Goal: Book appointment/travel/reservation

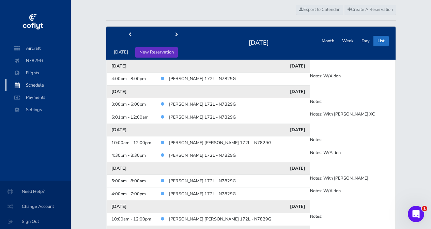
scroll to position [24, 0]
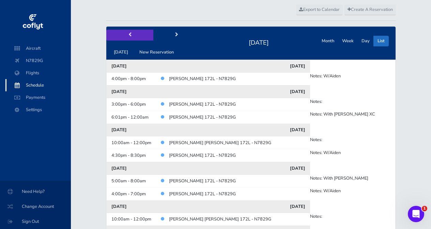
click at [133, 35] on button "prev" at bounding box center [129, 35] width 47 height 11
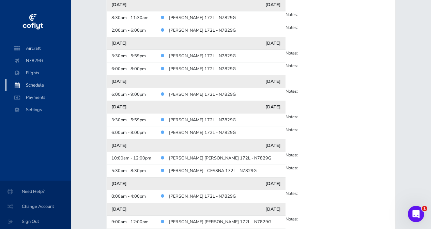
scroll to position [697, 0]
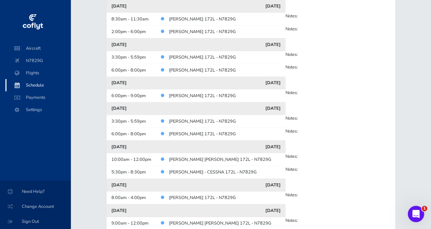
click at [220, 118] on link "[PERSON_NAME] 172L - N7829G" at bounding box center [202, 121] width 67 height 6
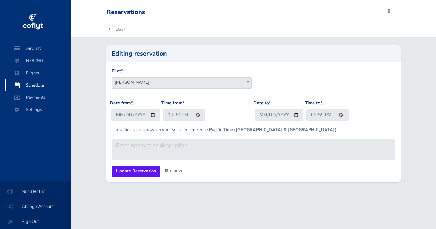
click at [170, 170] on link "remove" at bounding box center [174, 171] width 18 height 6
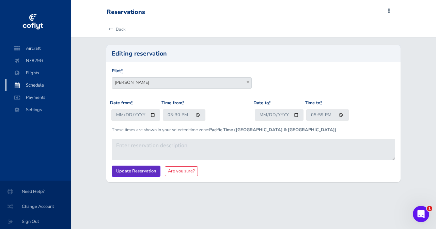
click at [152, 170] on input "Update Reservation" at bounding box center [136, 171] width 49 height 11
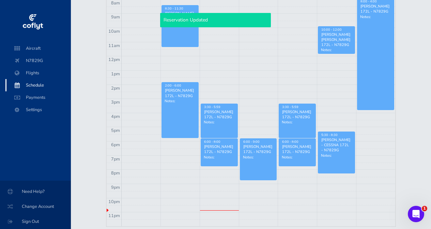
scroll to position [203, 0]
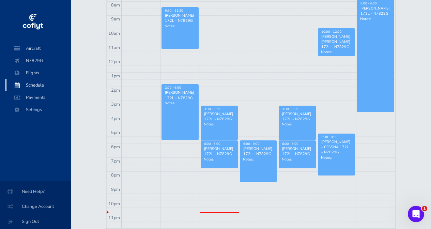
click at [293, 119] on div "[PERSON_NAME] 172L - N7829G" at bounding box center [297, 116] width 31 height 10
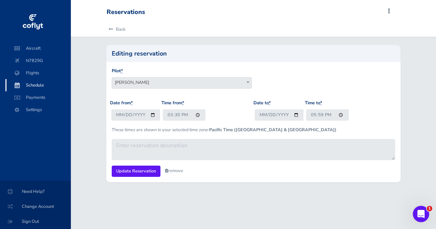
click at [171, 168] on link "remove" at bounding box center [174, 171] width 18 height 6
click at [169, 171] on link "Are you sure?" at bounding box center [181, 171] width 33 height 10
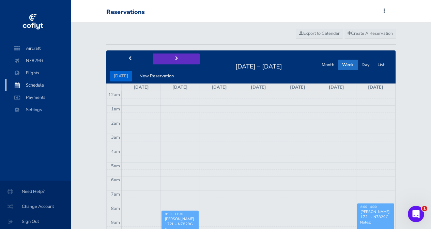
click at [169, 61] on button "next" at bounding box center [176, 59] width 47 height 11
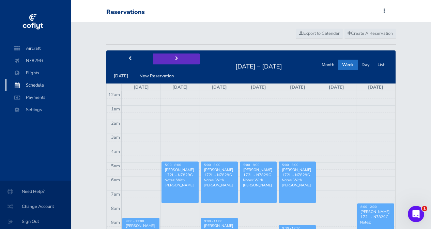
click at [175, 59] on span "next" at bounding box center [176, 59] width 3 height 4
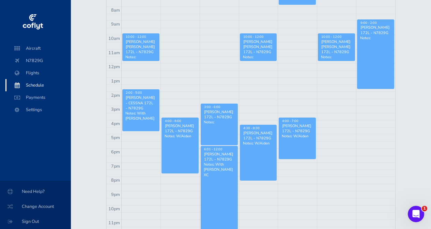
scroll to position [223, 0]
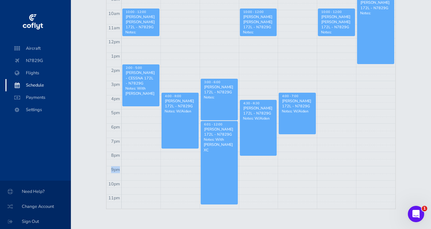
drag, startPoint x: 268, startPoint y: 156, endPoint x: 268, endPoint y: 163, distance: 6.9
click at [268, 163] on tbody "12am 1am 2am 3am 4am 5am 6am 7am 8am 9am 10am 11am 12pm 1pm 2pm 3pm 4pm 5pm 6pm…" at bounding box center [251, 38] width 289 height 341
click at [268, 159] on td at bounding box center [259, 162] width 274 height 7
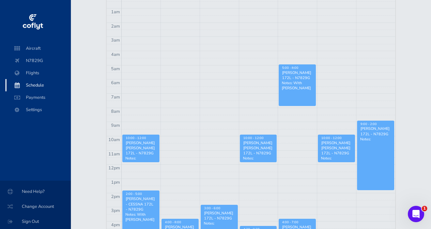
scroll to position [0, 0]
